Goal: Information Seeking & Learning: Learn about a topic

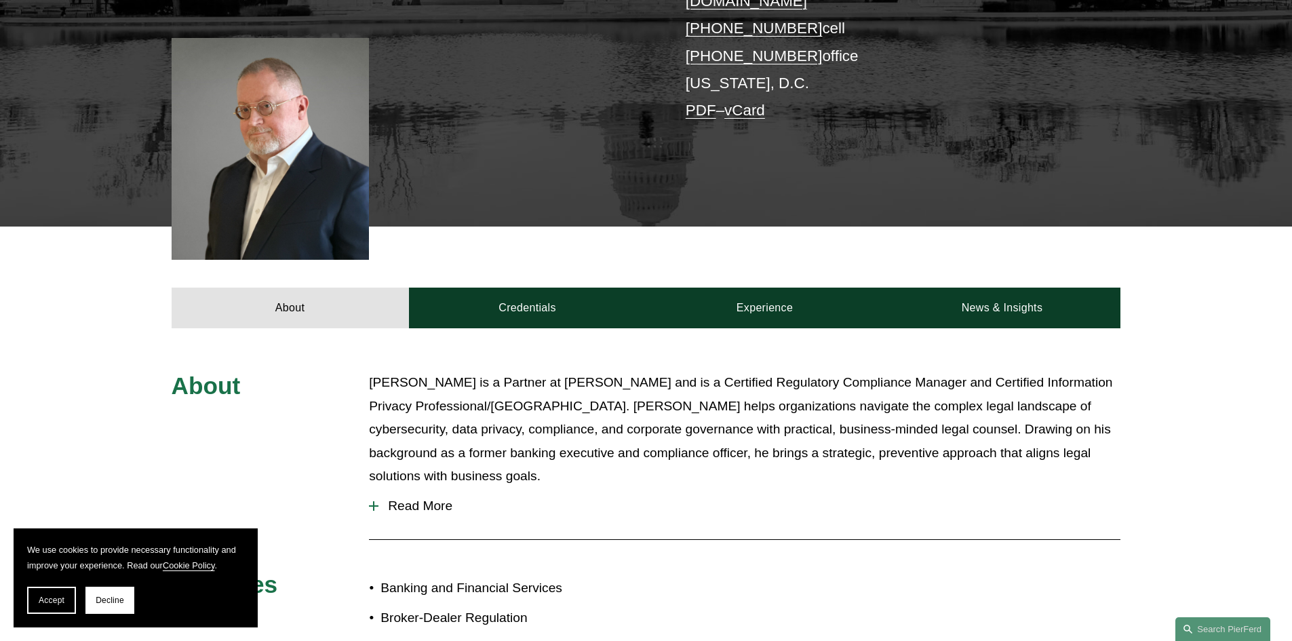
scroll to position [339, 0]
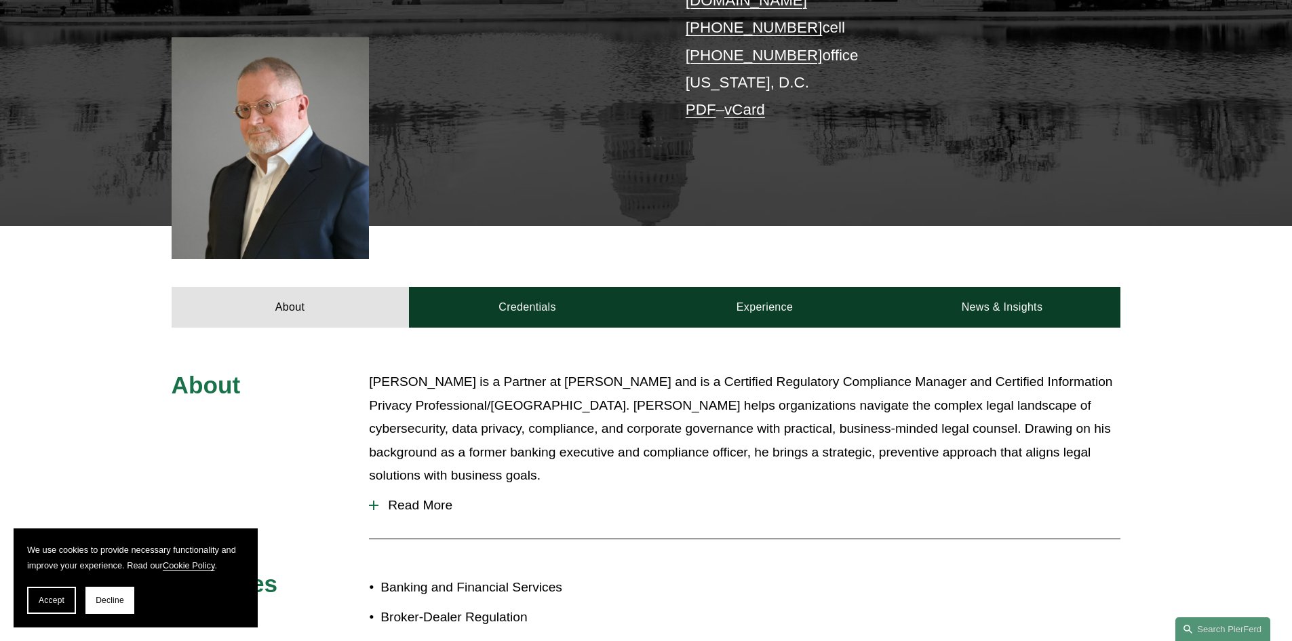
click at [423, 498] on span "Read More" at bounding box center [749, 505] width 742 height 15
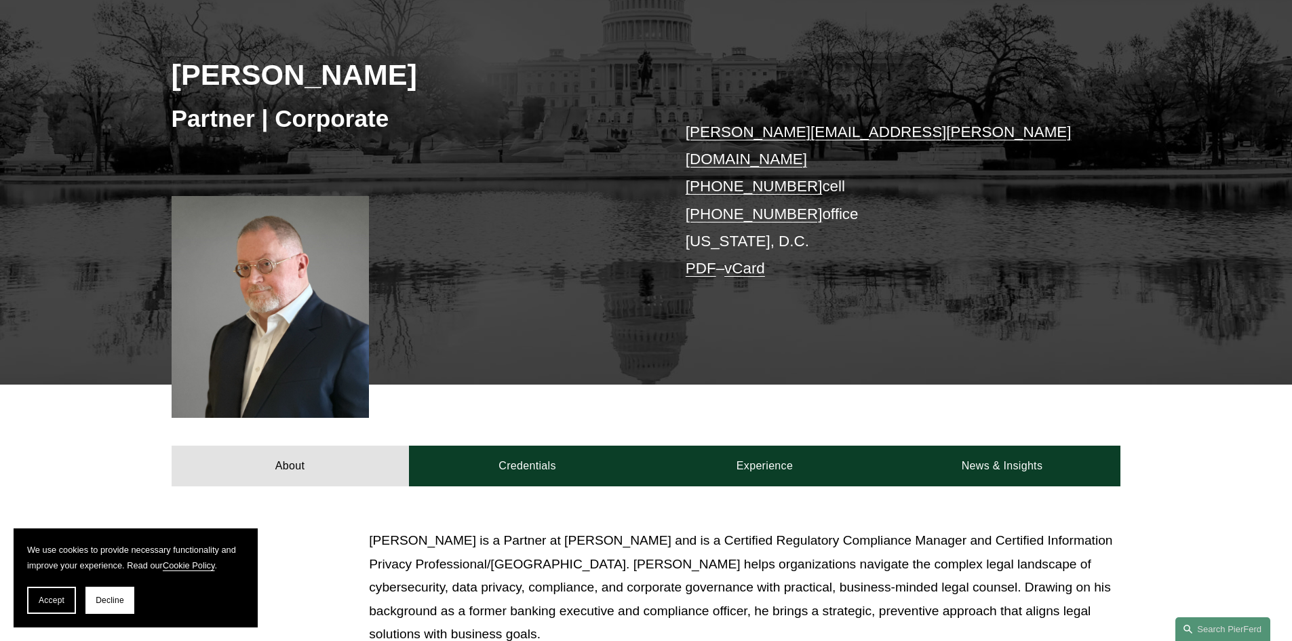
scroll to position [0, 0]
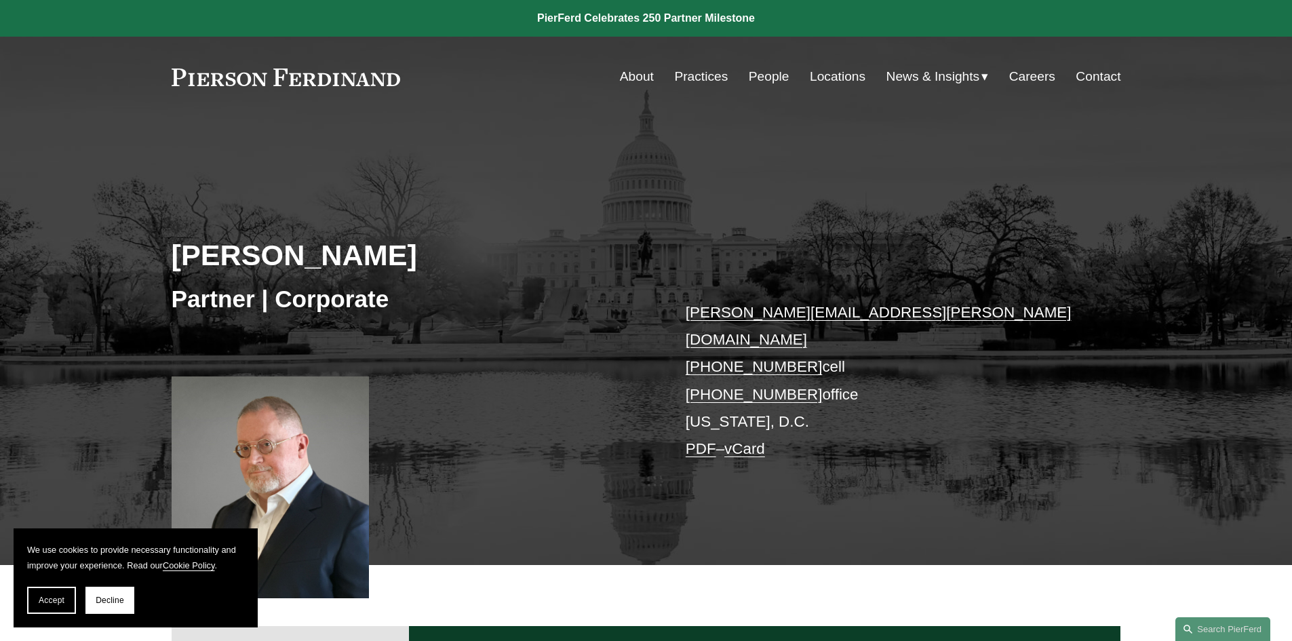
click at [822, 79] on link "Locations" at bounding box center [838, 77] width 56 height 26
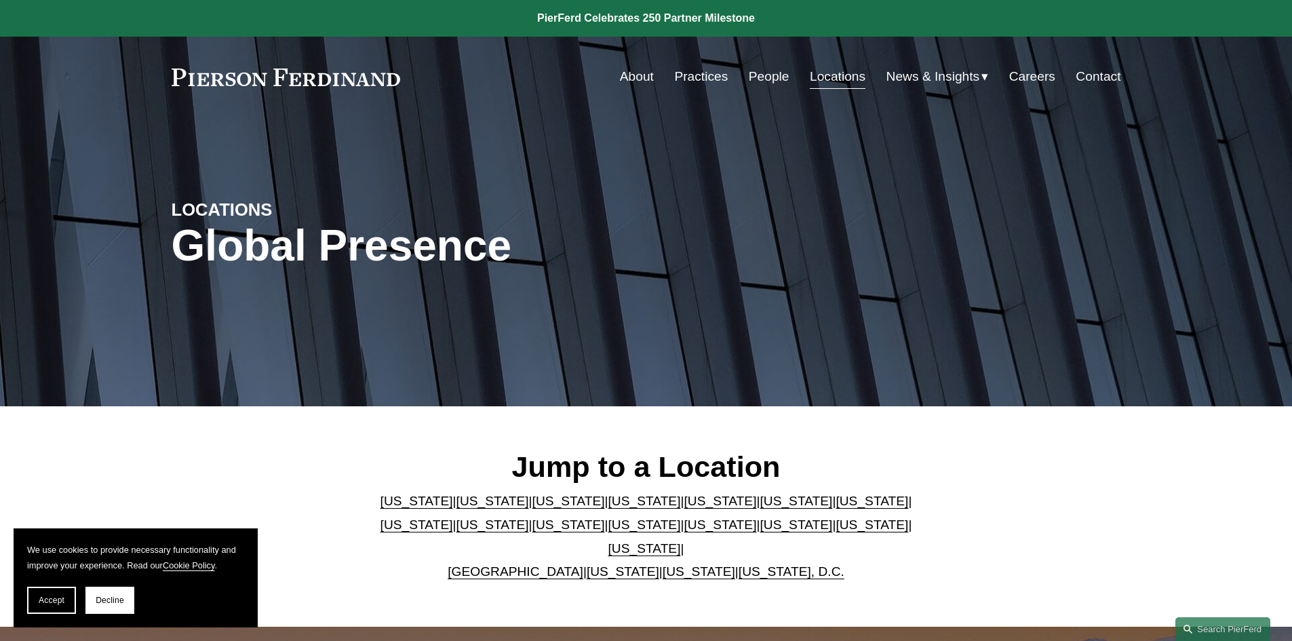
click at [762, 77] on link "People" at bounding box center [769, 77] width 41 height 26
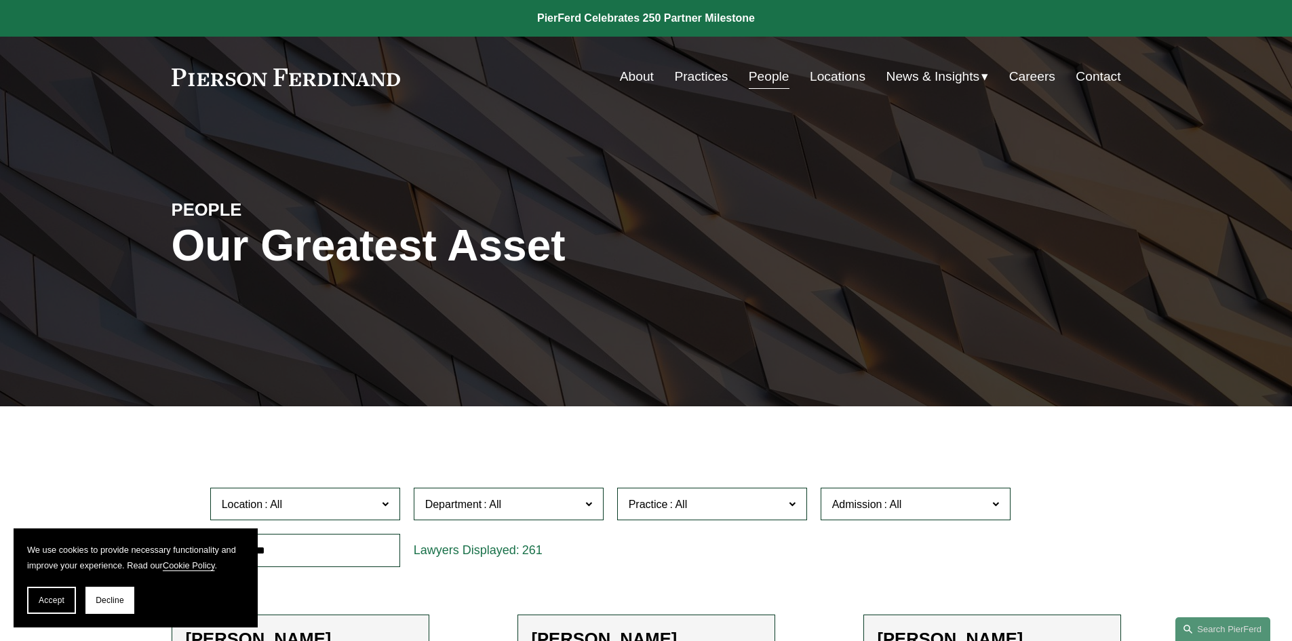
scroll to position [339, 0]
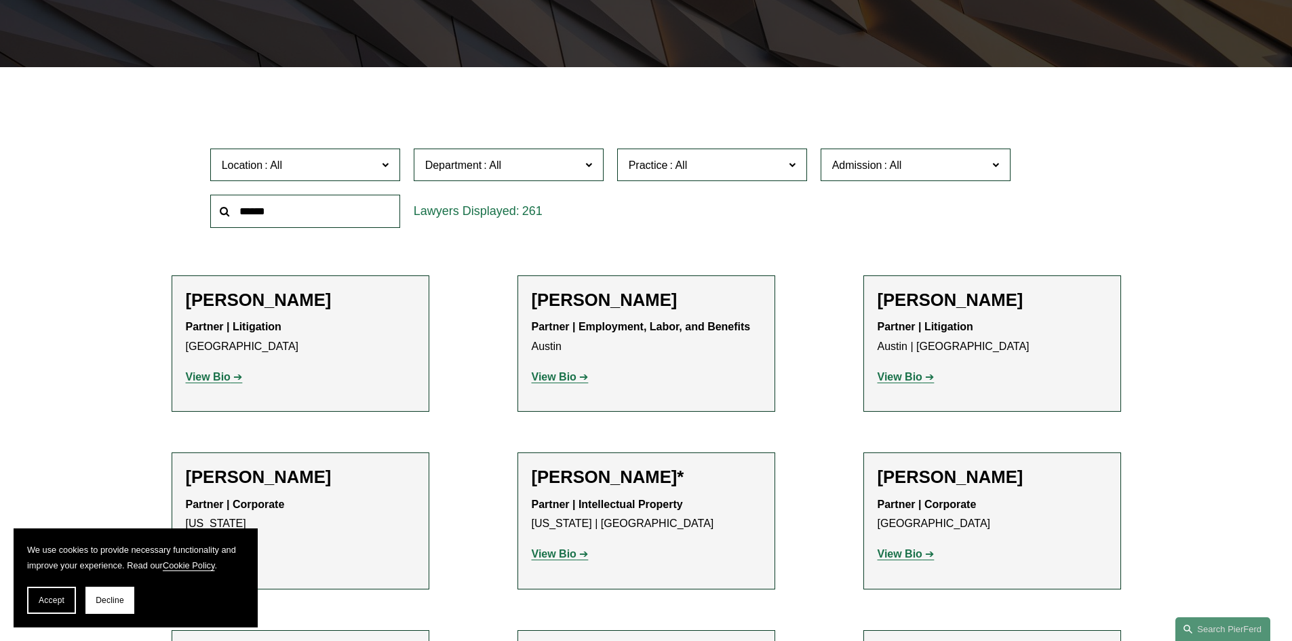
click at [193, 378] on strong "View Bio" at bounding box center [208, 377] width 45 height 12
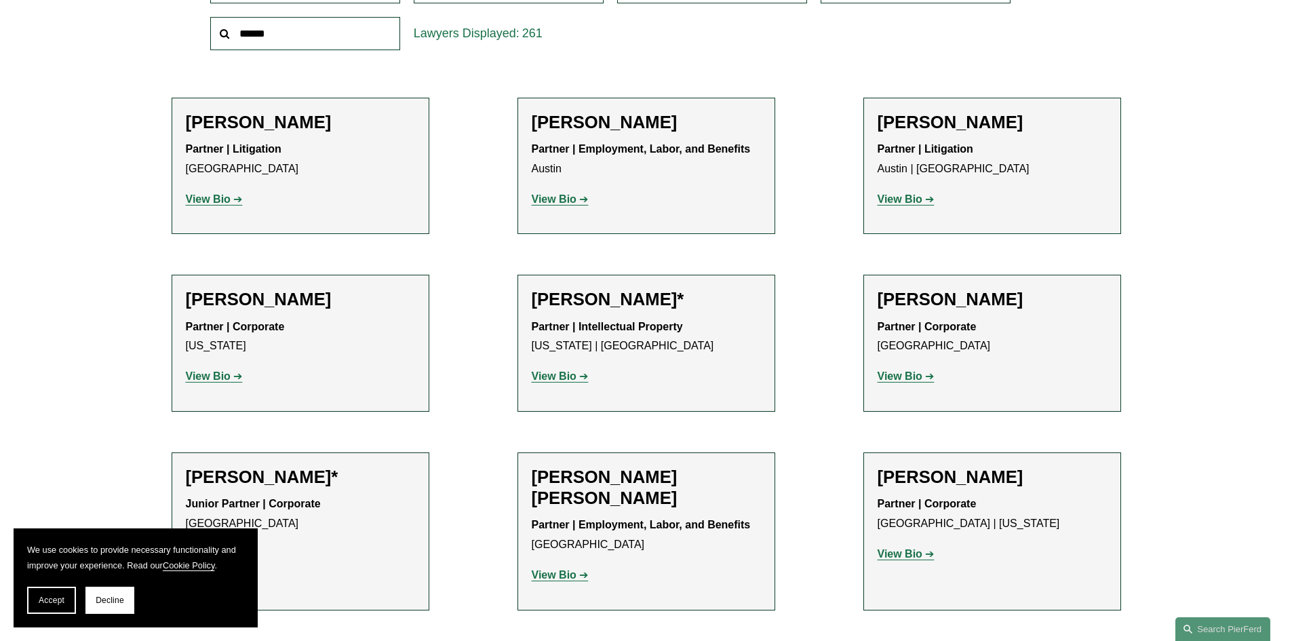
scroll to position [746, 0]
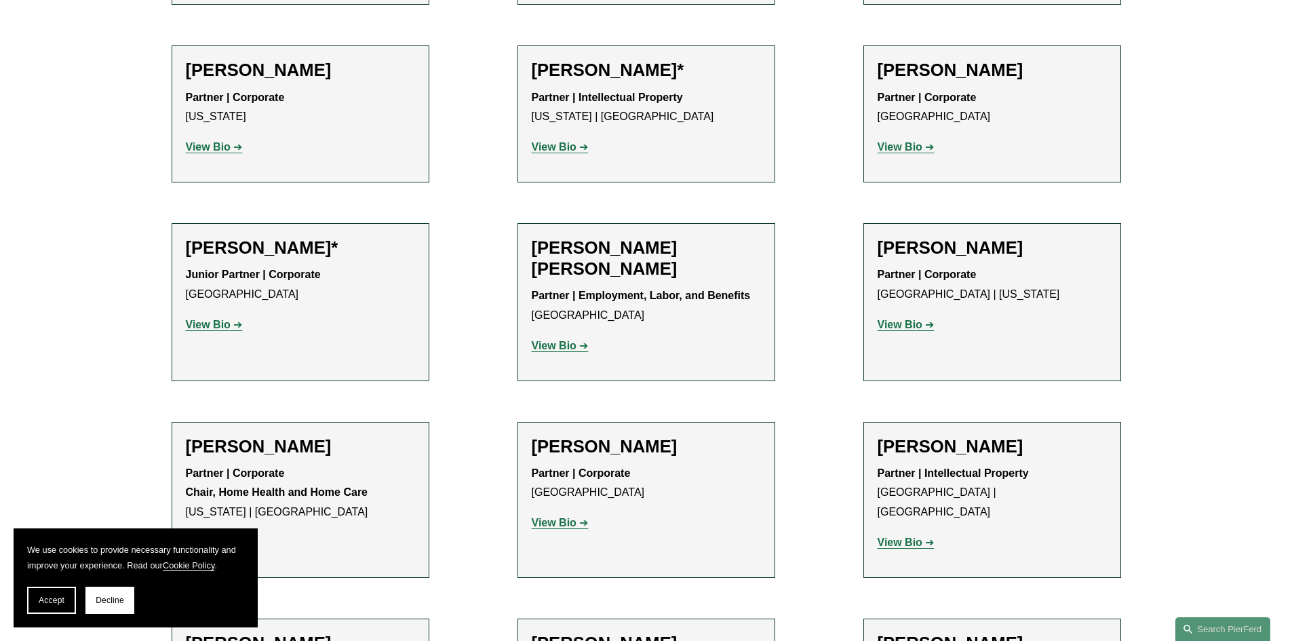
click at [913, 328] on strong "View Bio" at bounding box center [899, 325] width 45 height 12
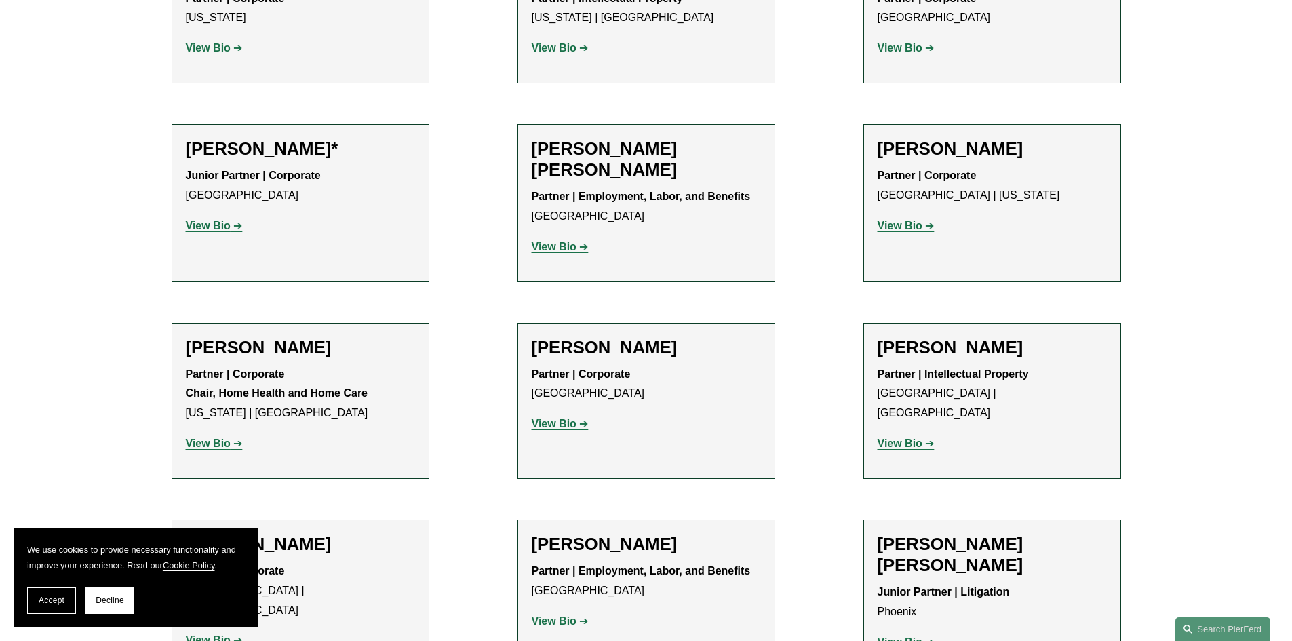
scroll to position [1085, 0]
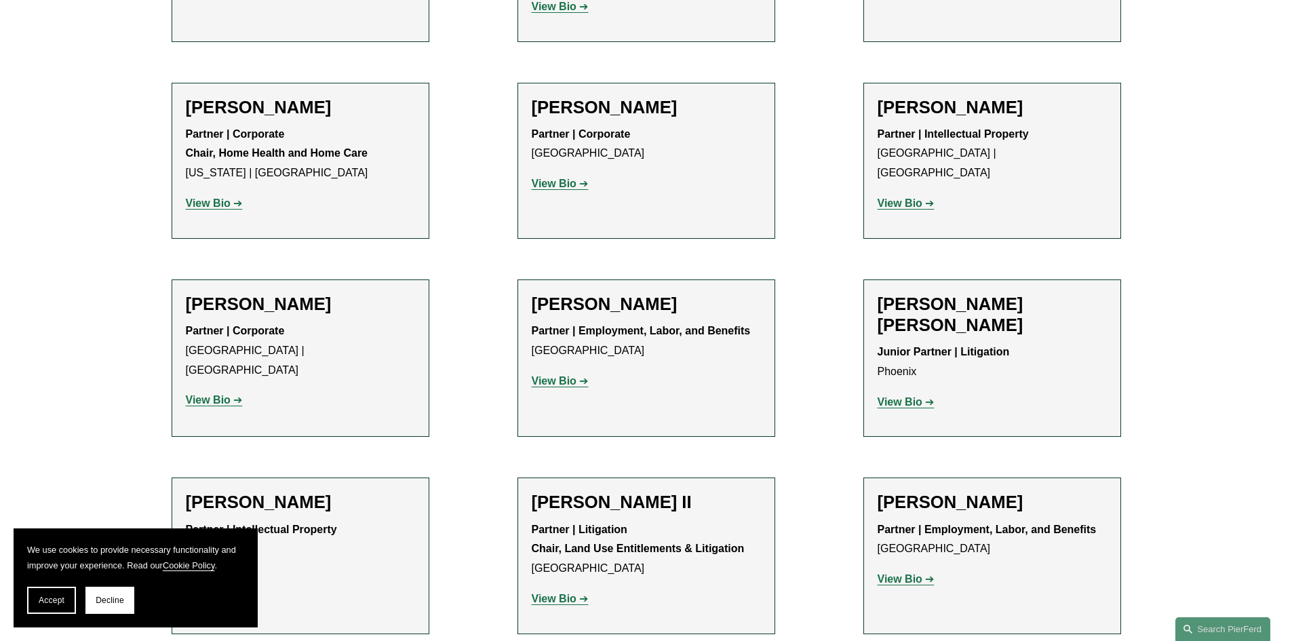
click at [544, 389] on p "View Bio" at bounding box center [646, 382] width 229 height 20
click at [546, 384] on strong "View Bio" at bounding box center [554, 381] width 45 height 12
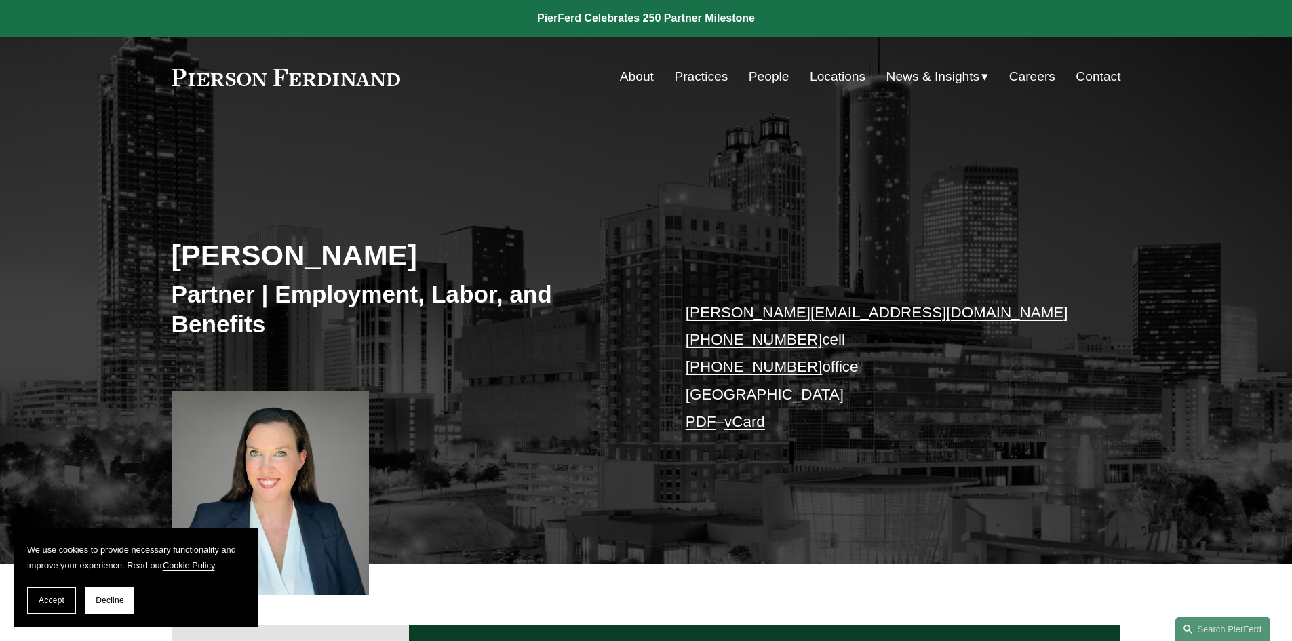
click at [1026, 73] on link "Careers" at bounding box center [1032, 77] width 46 height 26
